Goal: Task Accomplishment & Management: Manage account settings

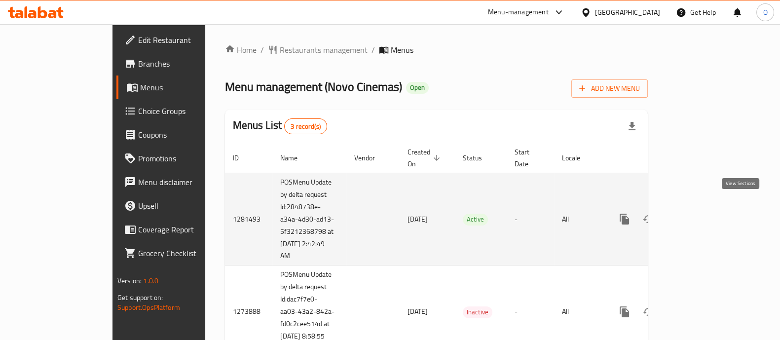
click at [702, 213] on icon "enhanced table" at bounding box center [696, 219] width 12 height 12
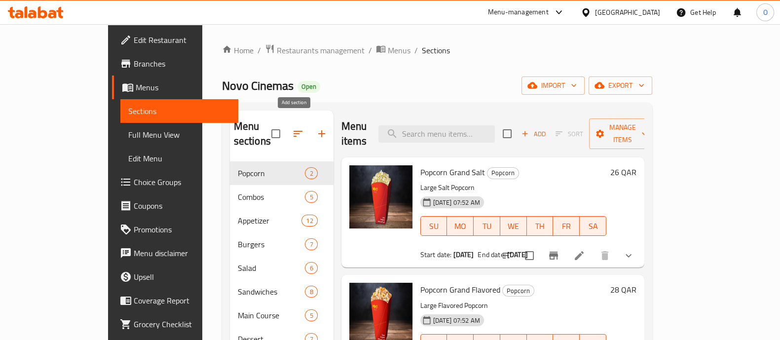
click at [316, 128] on icon "button" at bounding box center [322, 134] width 12 height 12
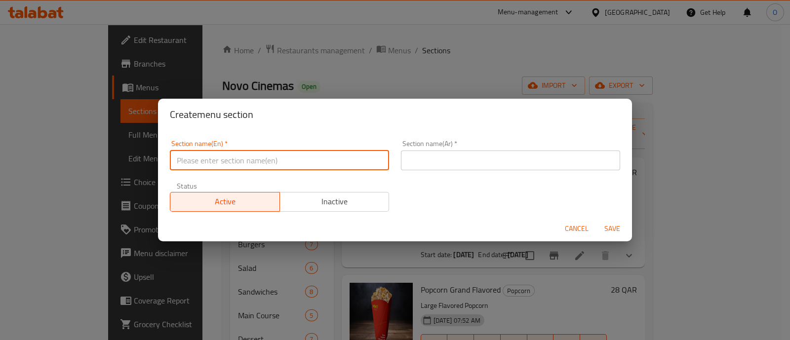
click at [241, 162] on input "text" at bounding box center [279, 161] width 219 height 20
type input "M41"
click at [432, 149] on div "Section name(Ar)   * Section name(Ar) *" at bounding box center [510, 155] width 219 height 30
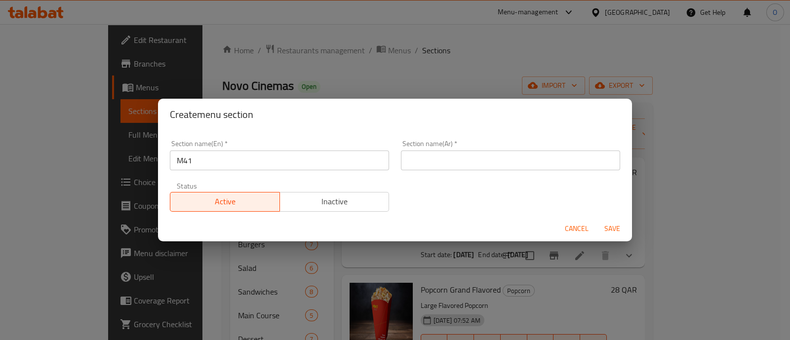
click at [427, 154] on input "text" at bounding box center [510, 161] width 219 height 20
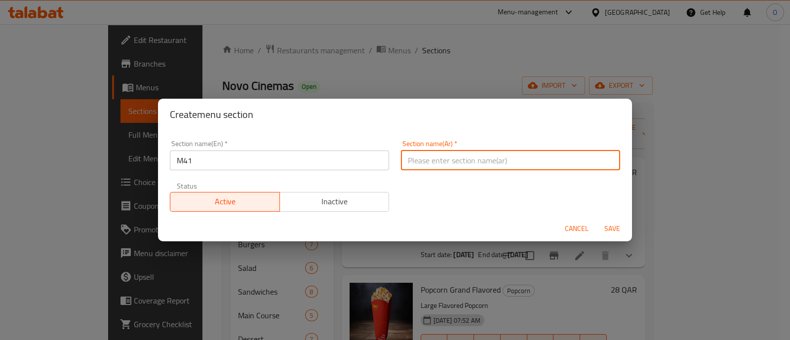
paste input "New and upsell"
type input "New and upsell"
click at [463, 164] on input "New and upsell" at bounding box center [510, 161] width 219 height 20
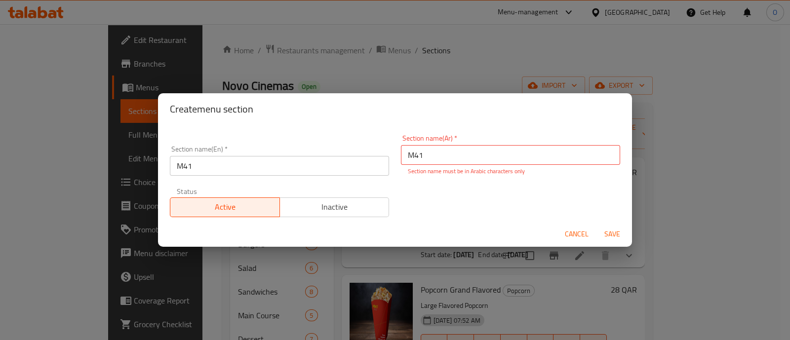
click at [610, 221] on div "Cancel Save" at bounding box center [395, 234] width 474 height 26
click at [611, 228] on span "Save" at bounding box center [612, 234] width 24 height 12
click at [454, 154] on input "M41" at bounding box center [510, 155] width 219 height 20
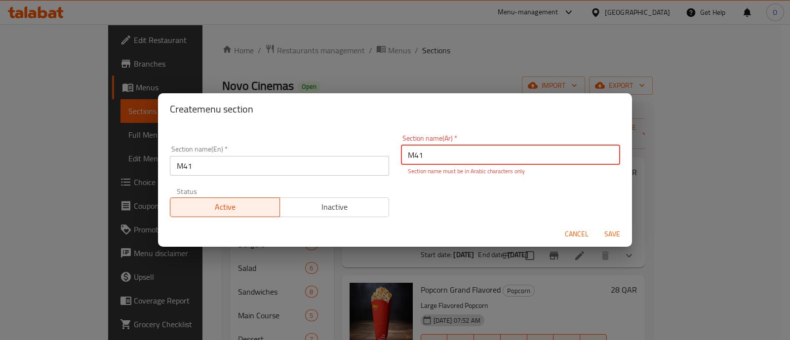
paste input "New and upsell"
click at [463, 204] on div "Section name(En)   * M41 Section name(En) * Section name(Ar)   * New and upsell…" at bounding box center [395, 176] width 462 height 94
click at [440, 148] on input "New and upsell" at bounding box center [510, 155] width 219 height 20
click at [469, 105] on h2 "Create menu section" at bounding box center [395, 109] width 450 height 16
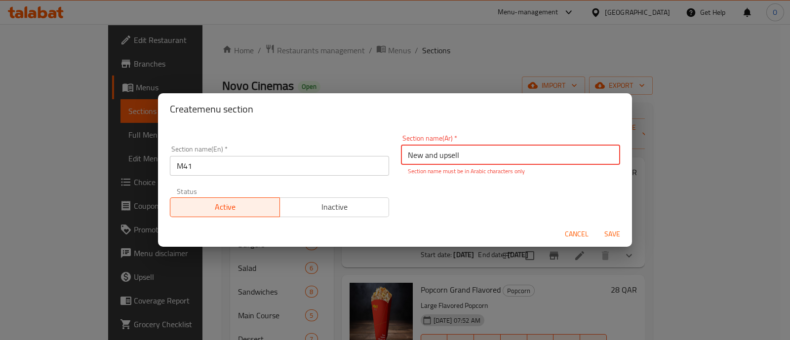
click at [431, 151] on input "New and upsell" at bounding box center [510, 155] width 219 height 20
paste input "م14"
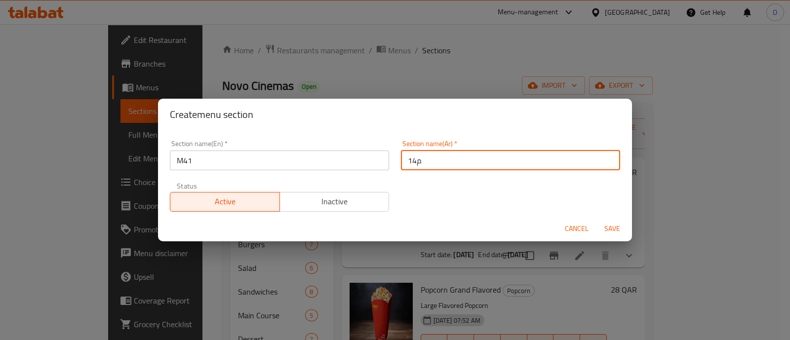
type input "م14"
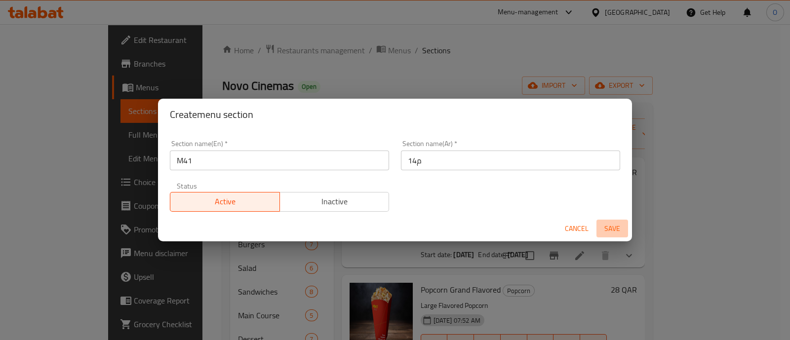
click at [612, 224] on span "Save" at bounding box center [612, 229] width 24 height 12
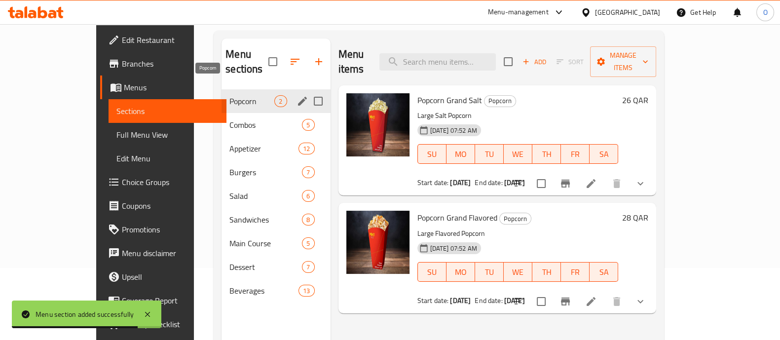
scroll to position [71, 0]
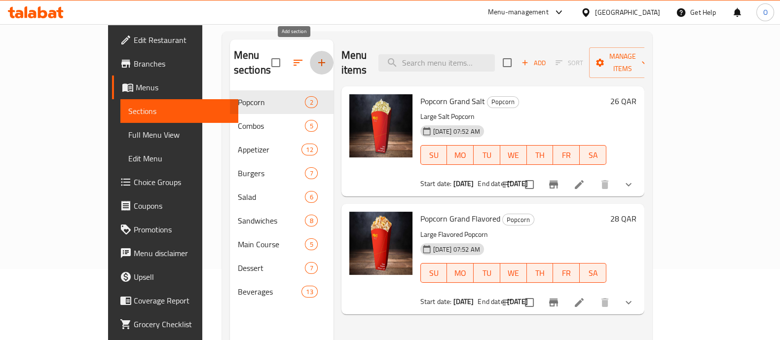
click at [316, 60] on icon "button" at bounding box center [322, 63] width 12 height 12
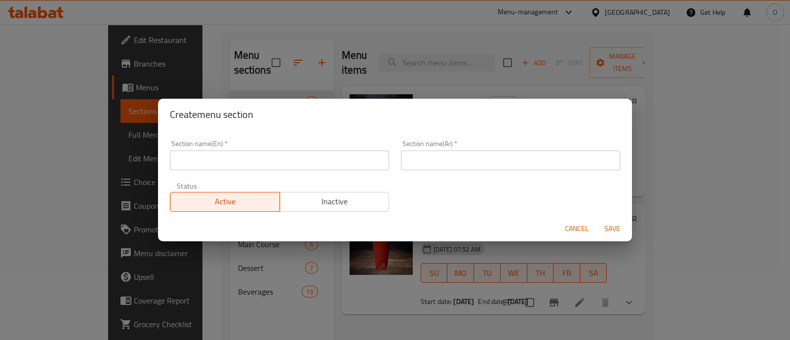
click at [283, 155] on input "text" at bounding box center [279, 161] width 219 height 20
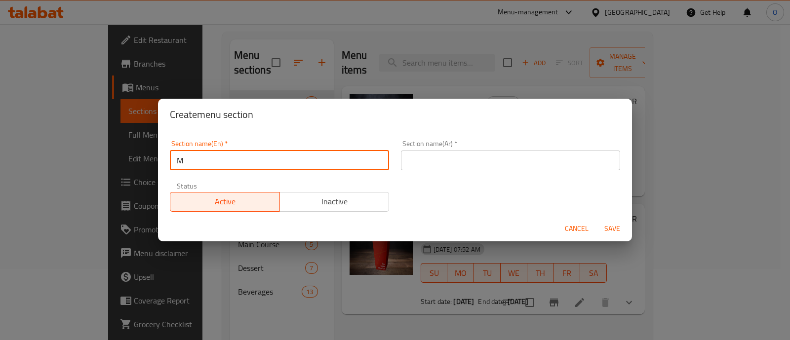
type input "M41"
click at [437, 165] on input "text" at bounding box center [510, 161] width 219 height 20
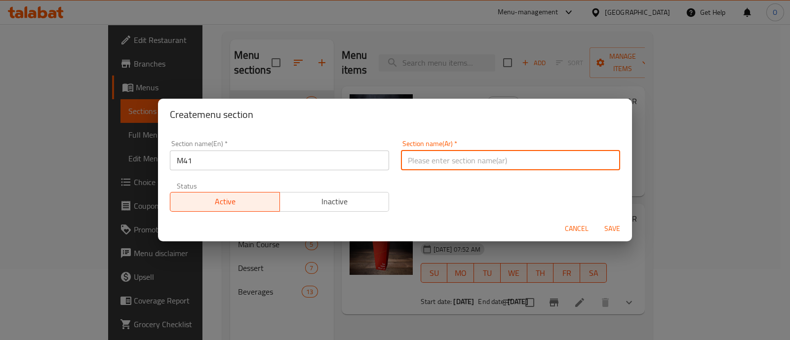
paste input "م14"
type input "م14"
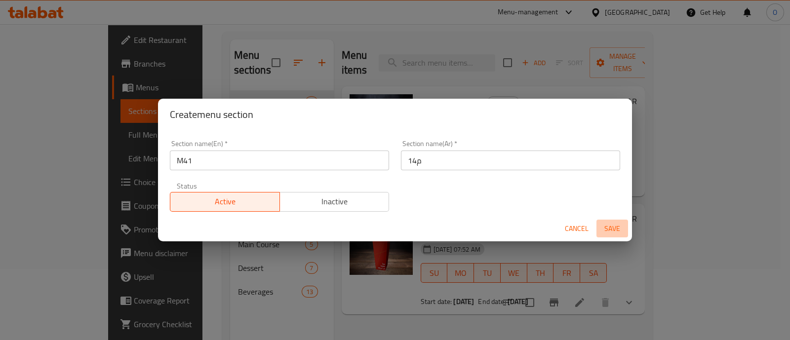
click at [618, 228] on span "Save" at bounding box center [612, 229] width 24 height 12
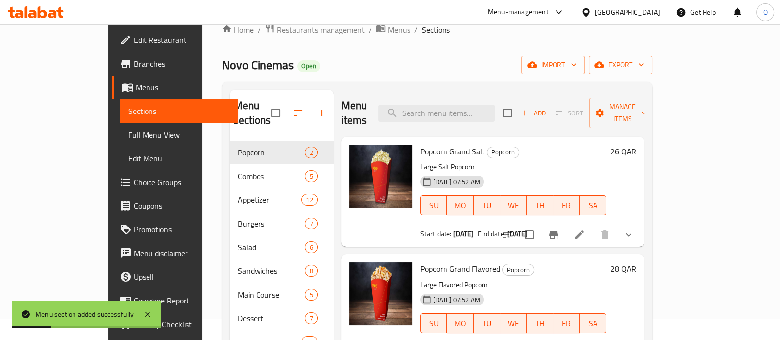
scroll to position [20, 0]
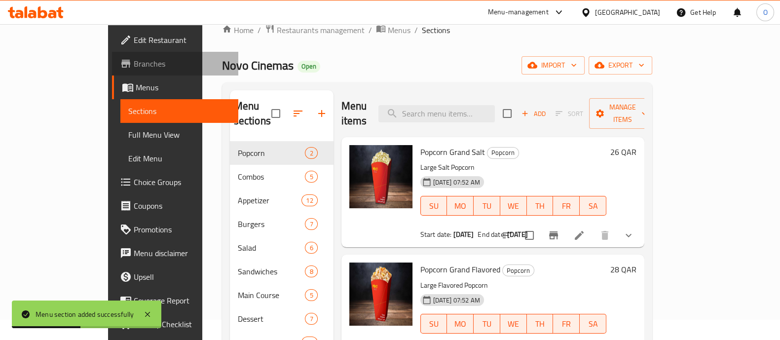
click at [134, 63] on span "Branches" at bounding box center [182, 64] width 97 height 12
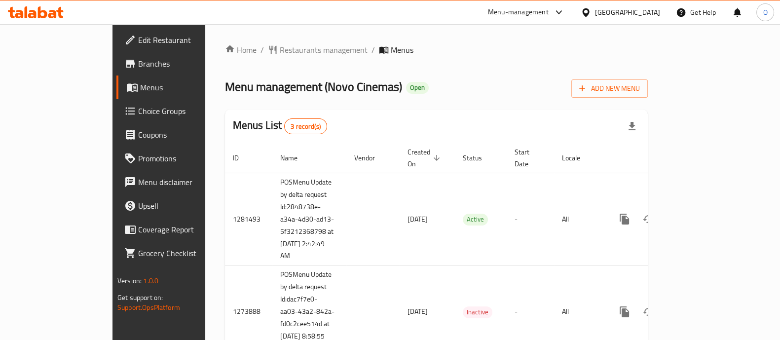
scroll to position [127, 0]
